Goal: Entertainment & Leisure: Consume media (video, audio)

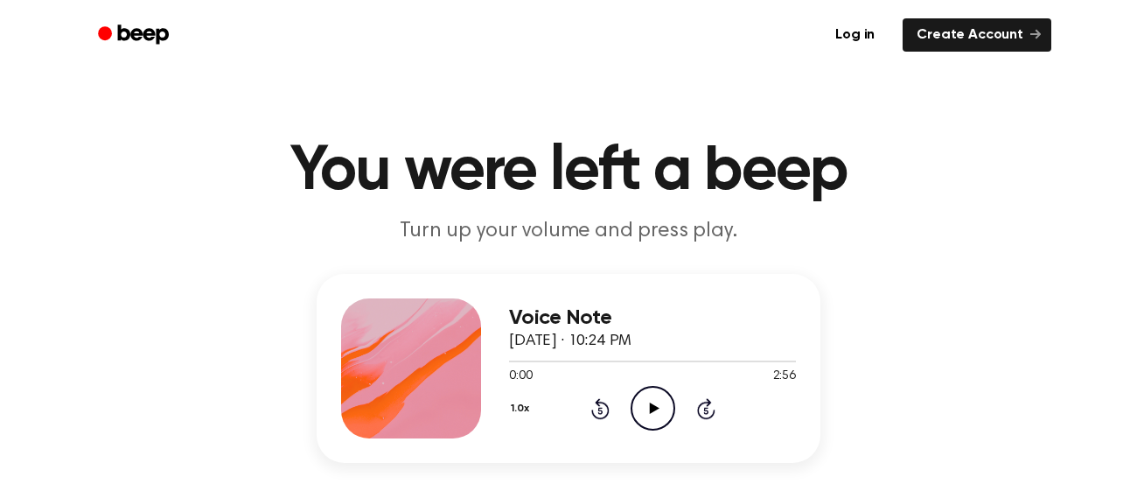
click at [650, 398] on icon "Play Audio" at bounding box center [653, 408] width 45 height 45
click at [652, 414] on icon "Pause Audio" at bounding box center [653, 408] width 45 height 45
click at [652, 413] on icon "Play Audio" at bounding box center [653, 408] width 45 height 45
click at [639, 414] on icon "Pause Audio" at bounding box center [653, 408] width 45 height 45
click at [639, 414] on icon "Play Audio" at bounding box center [653, 408] width 45 height 45
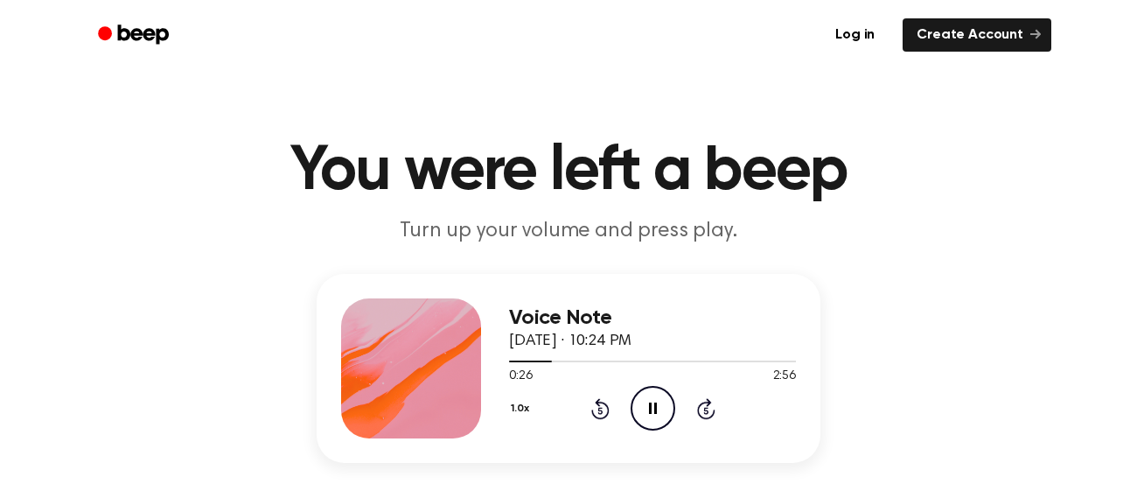
click at [639, 414] on icon "Pause Audio" at bounding box center [653, 408] width 45 height 45
click at [639, 414] on icon "Play Audio" at bounding box center [653, 408] width 45 height 45
click at [649, 409] on icon at bounding box center [653, 407] width 8 height 11
click at [649, 408] on icon "Play Audio" at bounding box center [653, 408] width 45 height 45
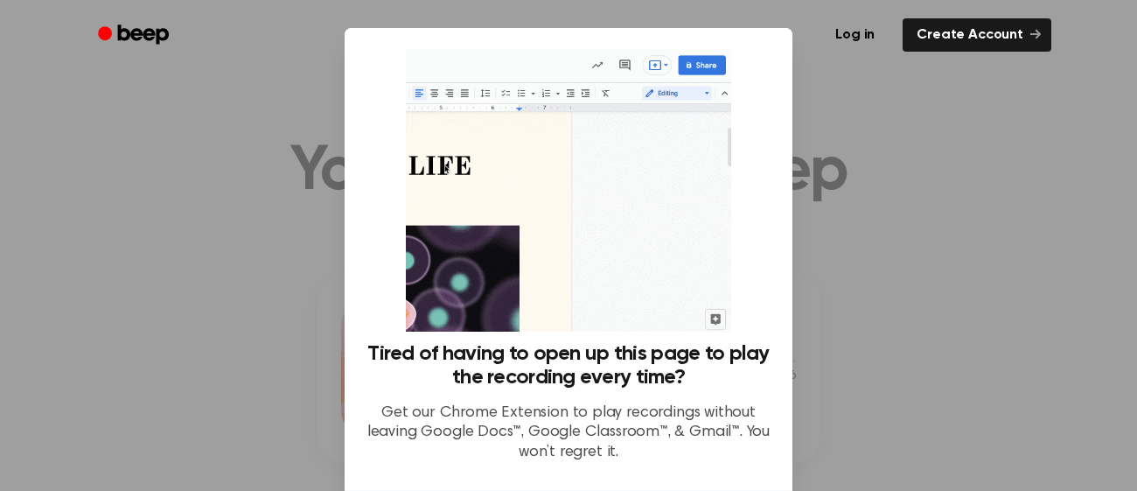
scroll to position [144, 0]
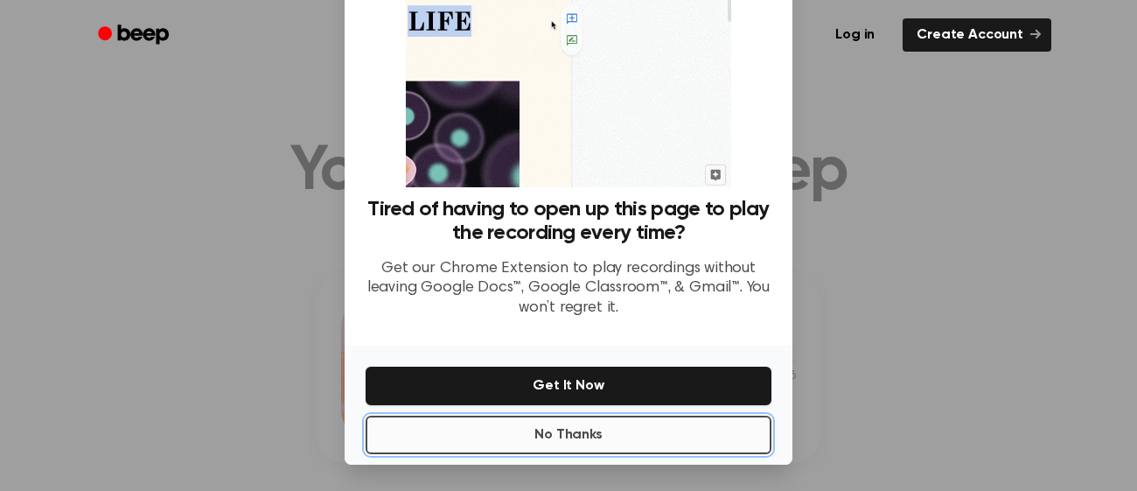
click at [670, 437] on button "No Thanks" at bounding box center [569, 434] width 406 height 38
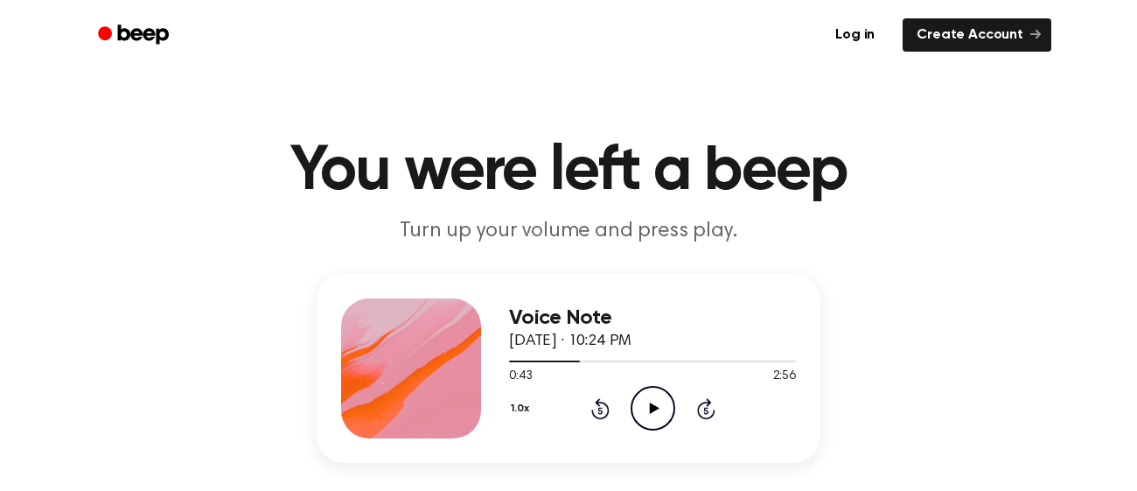
click at [652, 405] on icon at bounding box center [654, 407] width 10 height 11
click at [652, 405] on icon "Pause Audio" at bounding box center [653, 408] width 45 height 45
click at [652, 402] on icon "Play Audio" at bounding box center [653, 408] width 45 height 45
click at [652, 402] on icon "Pause Audio" at bounding box center [653, 408] width 45 height 45
click at [652, 402] on icon "Play Audio" at bounding box center [653, 408] width 45 height 45
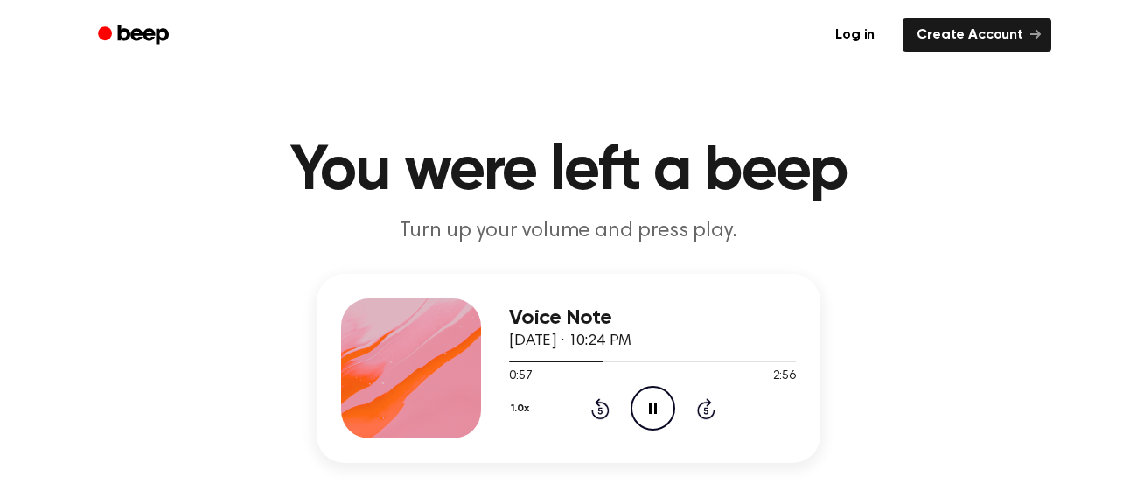
click at [652, 402] on icon "Pause Audio" at bounding box center [653, 408] width 45 height 45
click at [594, 409] on icon "Rewind 5 seconds" at bounding box center [599, 408] width 19 height 23
click at [651, 401] on icon "Play Audio" at bounding box center [653, 408] width 45 height 45
click at [653, 401] on icon "Pause Audio" at bounding box center [653, 408] width 45 height 45
click at [605, 410] on icon "Rewind 5 seconds" at bounding box center [599, 408] width 19 height 23
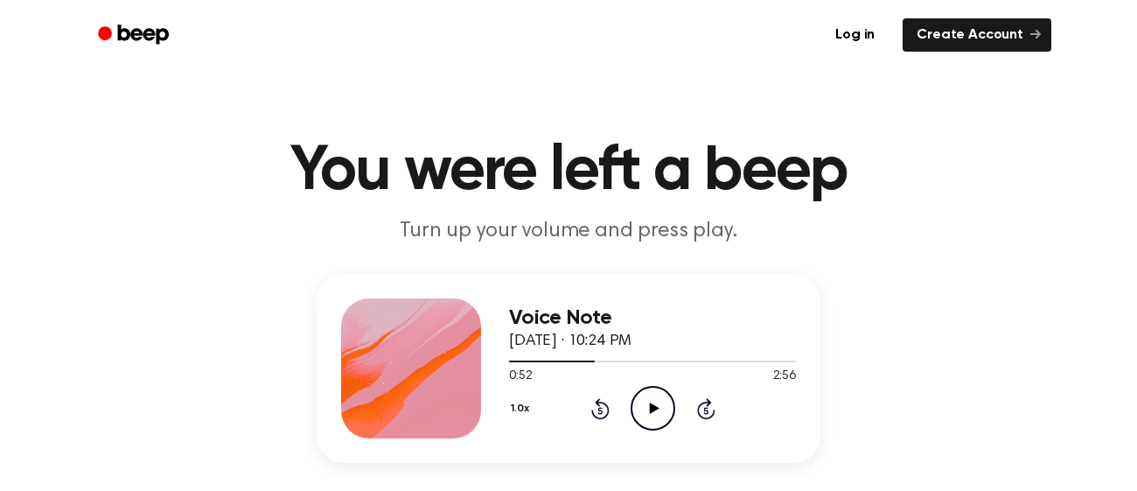
click at [614, 410] on div "1.0x Rewind 5 seconds Play Audio Skip 5 seconds" at bounding box center [652, 408] width 287 height 45
click at [611, 410] on div "1.0x Rewind 5 seconds Play Audio Skip 5 seconds" at bounding box center [652, 408] width 287 height 45
click at [606, 410] on icon at bounding box center [600, 408] width 18 height 21
click at [642, 412] on icon "Play Audio" at bounding box center [653, 408] width 45 height 45
click at [642, 412] on icon "Pause Audio" at bounding box center [653, 408] width 45 height 45
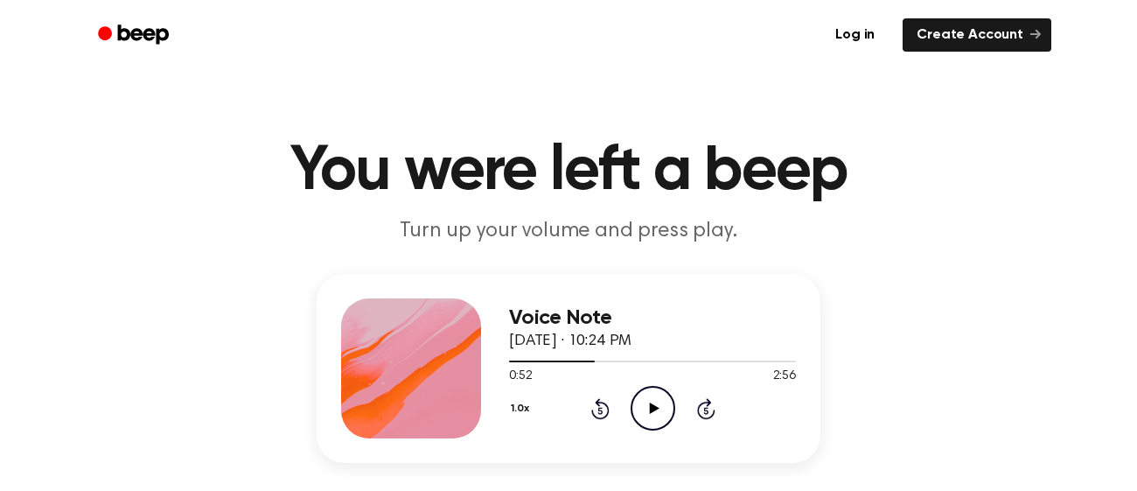
click at [642, 412] on icon "Play Audio" at bounding box center [653, 408] width 45 height 45
click at [642, 412] on icon "Pause Audio" at bounding box center [653, 408] width 45 height 45
click at [642, 412] on icon "Play Audio" at bounding box center [653, 408] width 45 height 45
click at [642, 412] on icon "Pause Audio" at bounding box center [653, 408] width 45 height 45
click at [642, 412] on icon "Play Audio" at bounding box center [653, 408] width 45 height 45
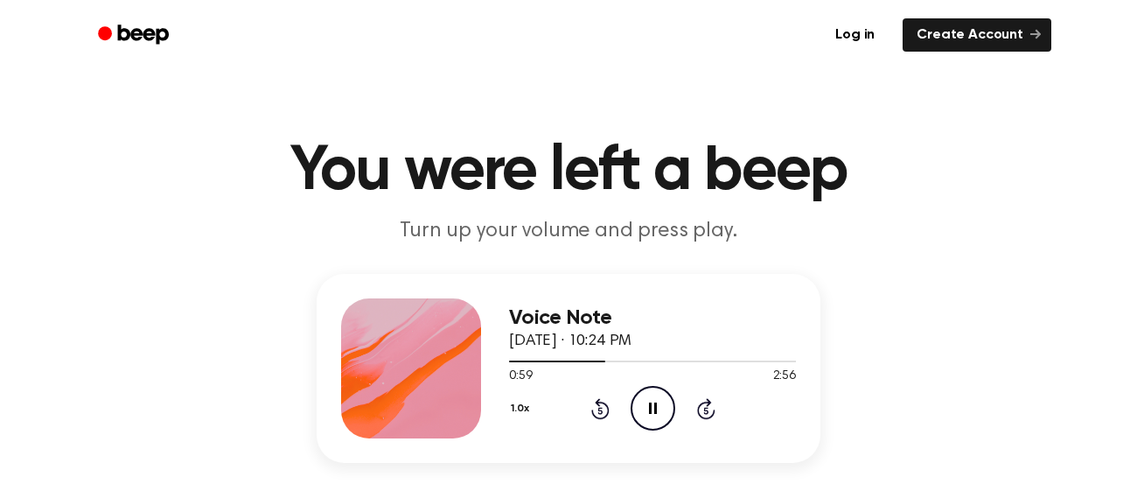
click at [642, 412] on icon "Pause Audio" at bounding box center [653, 408] width 45 height 45
click at [642, 412] on icon "Play Audio" at bounding box center [653, 408] width 45 height 45
click at [642, 412] on icon "Pause Audio" at bounding box center [653, 408] width 45 height 45
click at [642, 412] on icon "Play Audio" at bounding box center [653, 408] width 45 height 45
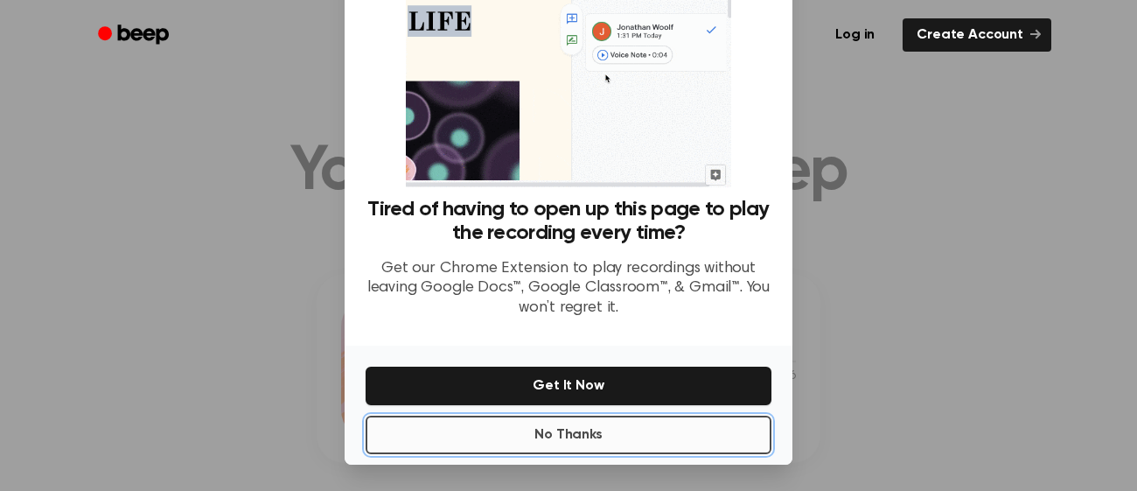
click at [607, 443] on button "No Thanks" at bounding box center [569, 434] width 406 height 38
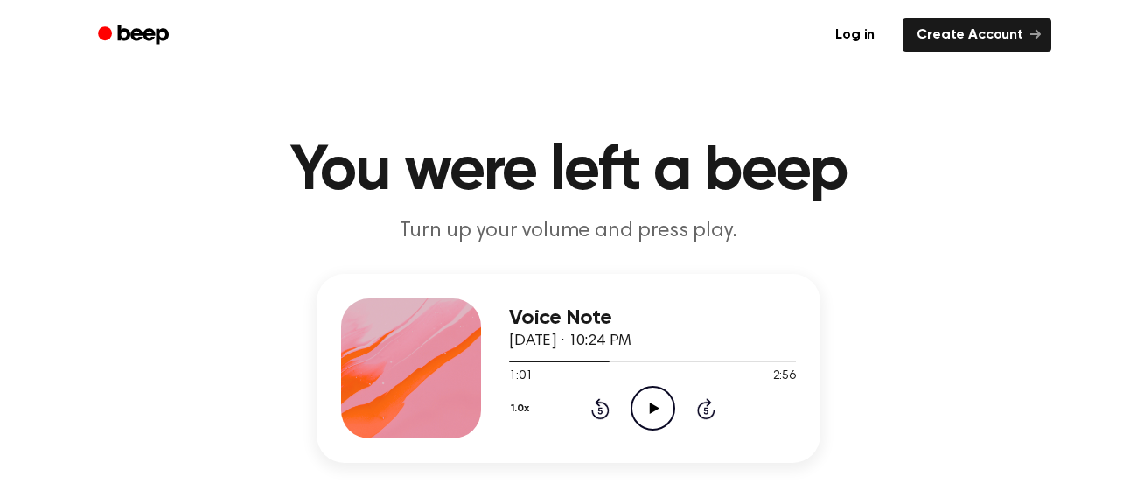
click at [645, 411] on icon "Play Audio" at bounding box center [653, 408] width 45 height 45
click at [645, 411] on icon "Pause Audio" at bounding box center [653, 408] width 45 height 45
click at [645, 411] on icon "Play Audio" at bounding box center [653, 408] width 45 height 45
click at [645, 411] on icon "Pause Audio" at bounding box center [653, 408] width 45 height 45
click at [646, 408] on icon "Play Audio" at bounding box center [653, 408] width 45 height 45
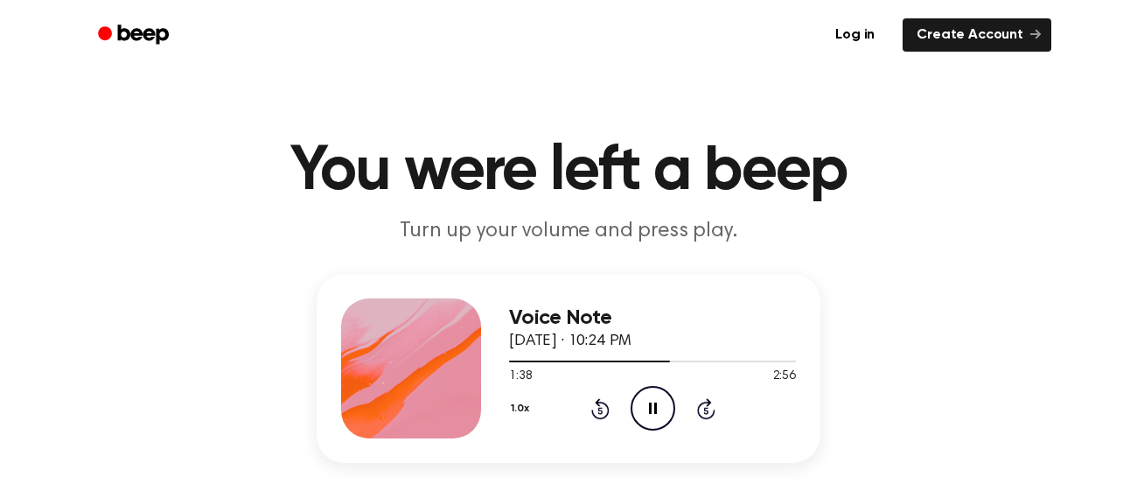
click at [646, 407] on icon "Pause Audio" at bounding box center [653, 408] width 45 height 45
click at [646, 407] on icon "Play Audio" at bounding box center [653, 408] width 45 height 45
click at [646, 407] on icon "Pause Audio" at bounding box center [653, 408] width 45 height 45
click at [651, 403] on icon at bounding box center [654, 407] width 10 height 11
click at [651, 403] on icon "Pause Audio" at bounding box center [653, 408] width 45 height 45
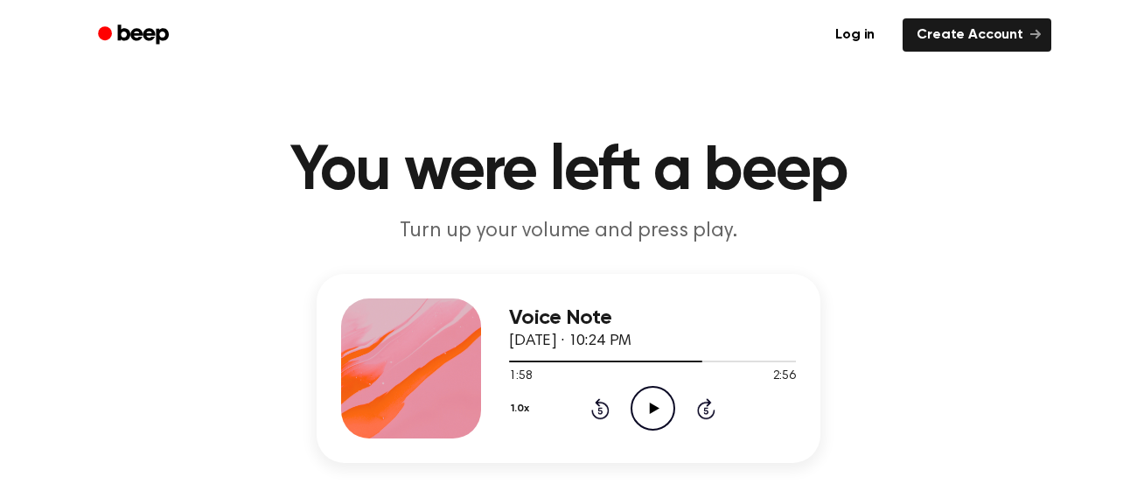
click at [651, 403] on icon at bounding box center [654, 407] width 10 height 11
click at [651, 403] on icon "Pause Audio" at bounding box center [653, 408] width 45 height 45
click at [590, 408] on icon "Rewind 5 seconds" at bounding box center [599, 408] width 19 height 23
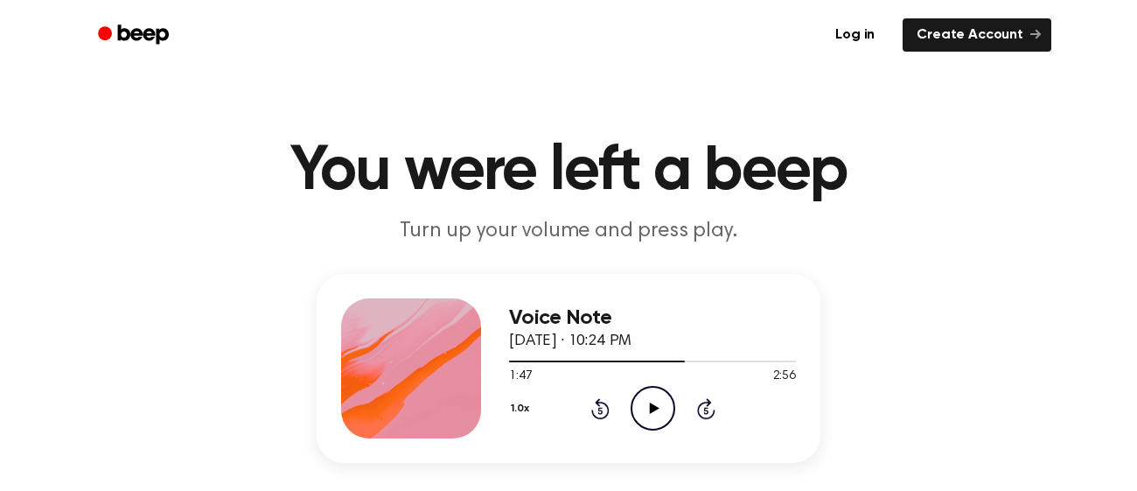
click at [649, 405] on icon at bounding box center [654, 407] width 10 height 11
click at [619, 409] on div "1.0x Rewind 5 seconds Pause Audio Skip 5 seconds" at bounding box center [652, 408] width 287 height 45
click at [598, 410] on icon at bounding box center [599, 410] width 4 height 7
click at [649, 416] on icon "Pause Audio" at bounding box center [653, 408] width 45 height 45
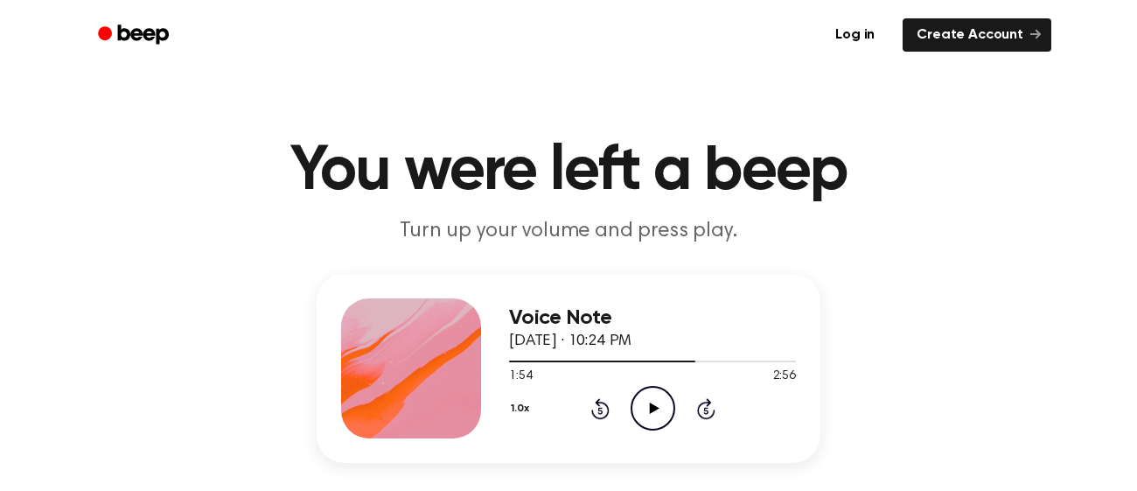
click at [649, 416] on icon "Play Audio" at bounding box center [653, 408] width 45 height 45
click at [649, 416] on icon "Pause Audio" at bounding box center [653, 408] width 45 height 45
click at [645, 417] on icon "Play Audio" at bounding box center [653, 408] width 45 height 45
click at [651, 409] on icon "Pause Audio" at bounding box center [653, 408] width 45 height 45
click at [651, 409] on icon at bounding box center [654, 407] width 10 height 11
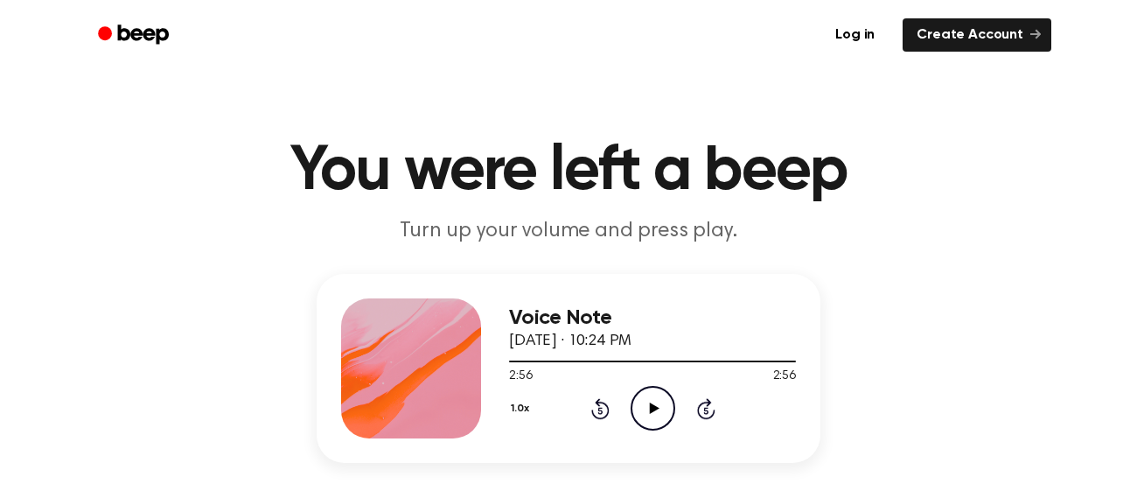
click at [651, 409] on icon at bounding box center [654, 407] width 10 height 11
click at [651, 409] on icon "Pause Audio" at bounding box center [653, 408] width 45 height 45
